Goal: Transaction & Acquisition: Purchase product/service

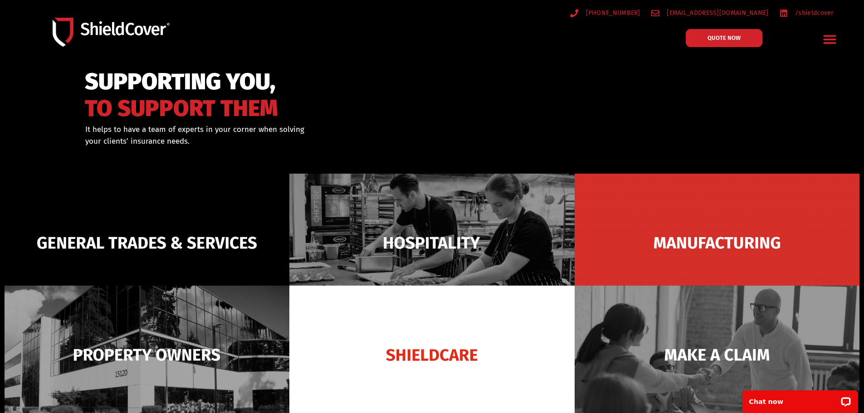
click at [833, 40] on icon "Menu Toggle" at bounding box center [830, 39] width 13 height 9
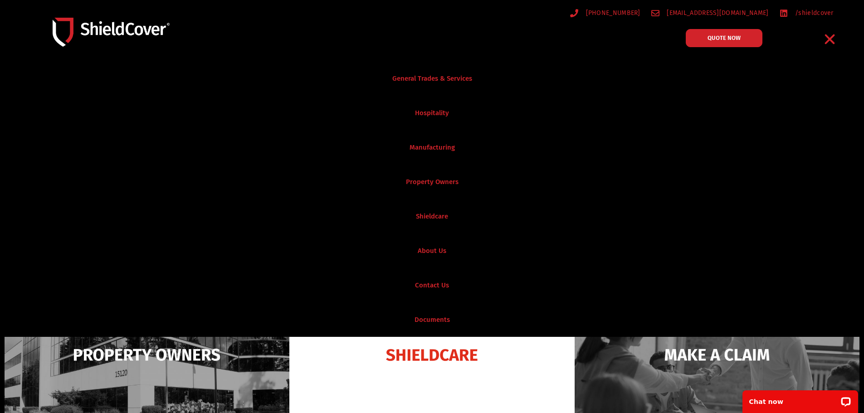
click at [831, 41] on icon "Menu Toggle" at bounding box center [830, 39] width 10 height 10
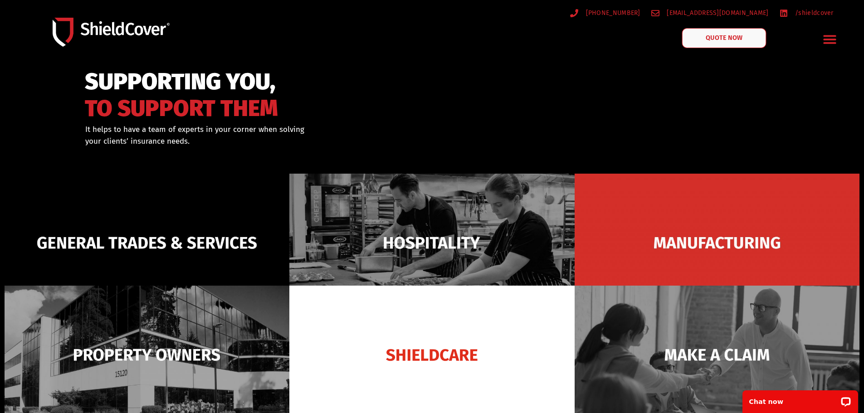
click at [730, 37] on span "QUOTE NOW" at bounding box center [724, 38] width 36 height 6
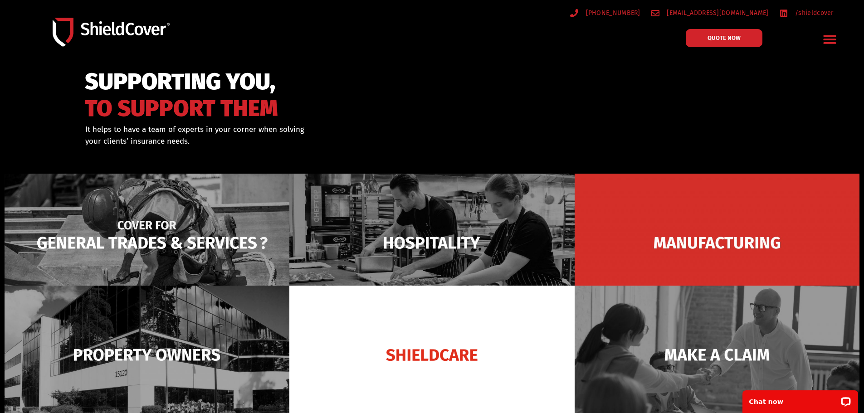
click at [88, 256] on img at bounding box center [147, 243] width 285 height 138
